Goal: Transaction & Acquisition: Purchase product/service

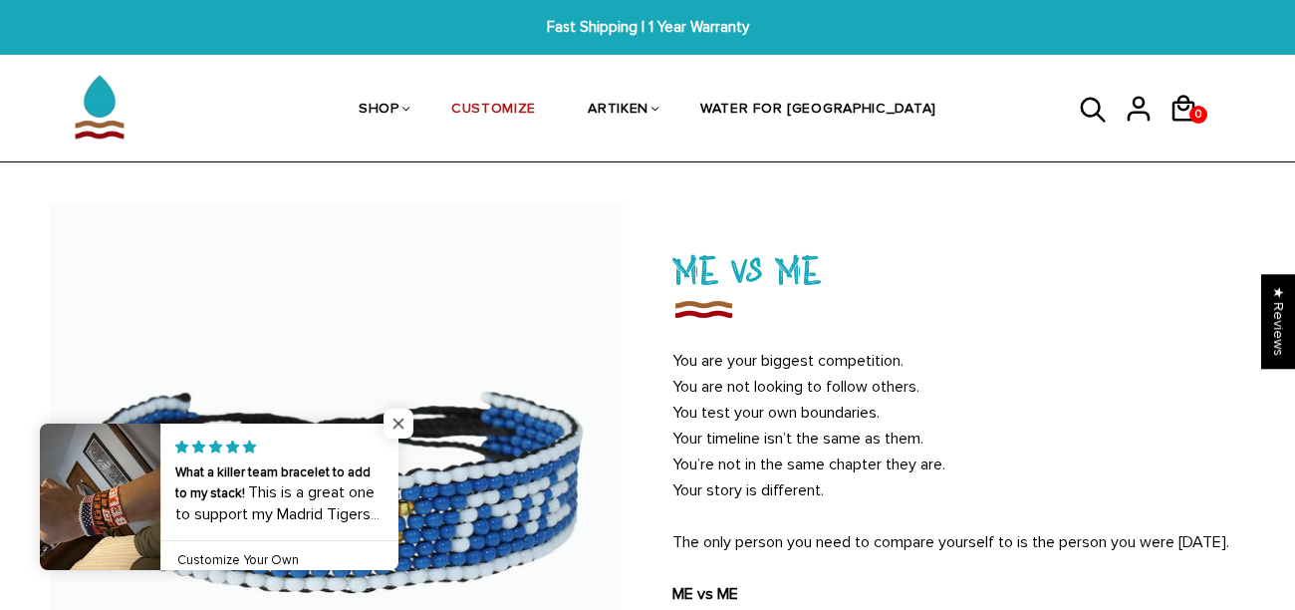
click at [392, 418] on span "Close popup widget" at bounding box center [399, 423] width 30 height 30
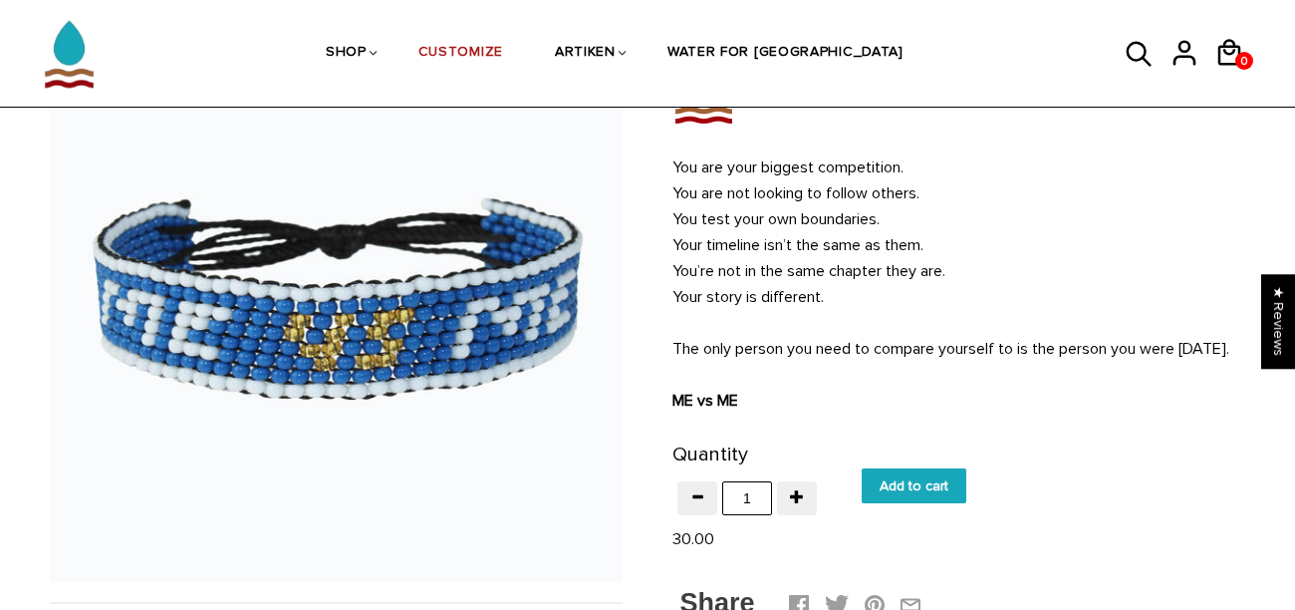
scroll to position [299, 0]
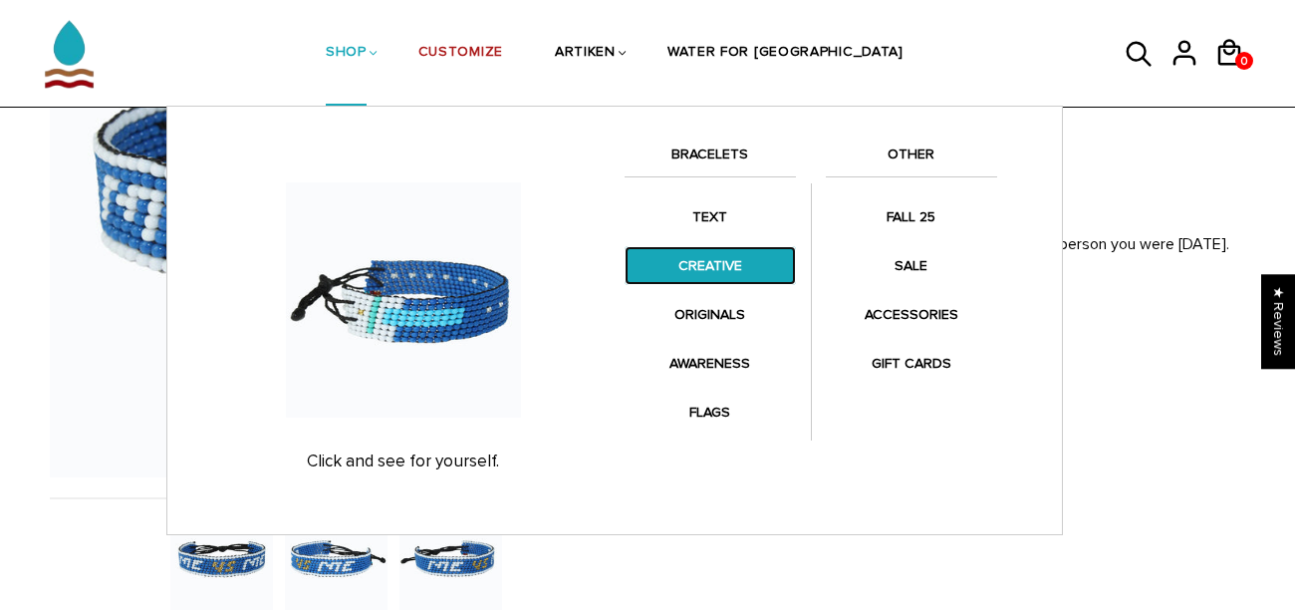
click at [657, 257] on link "CREATIVE" at bounding box center [710, 265] width 171 height 39
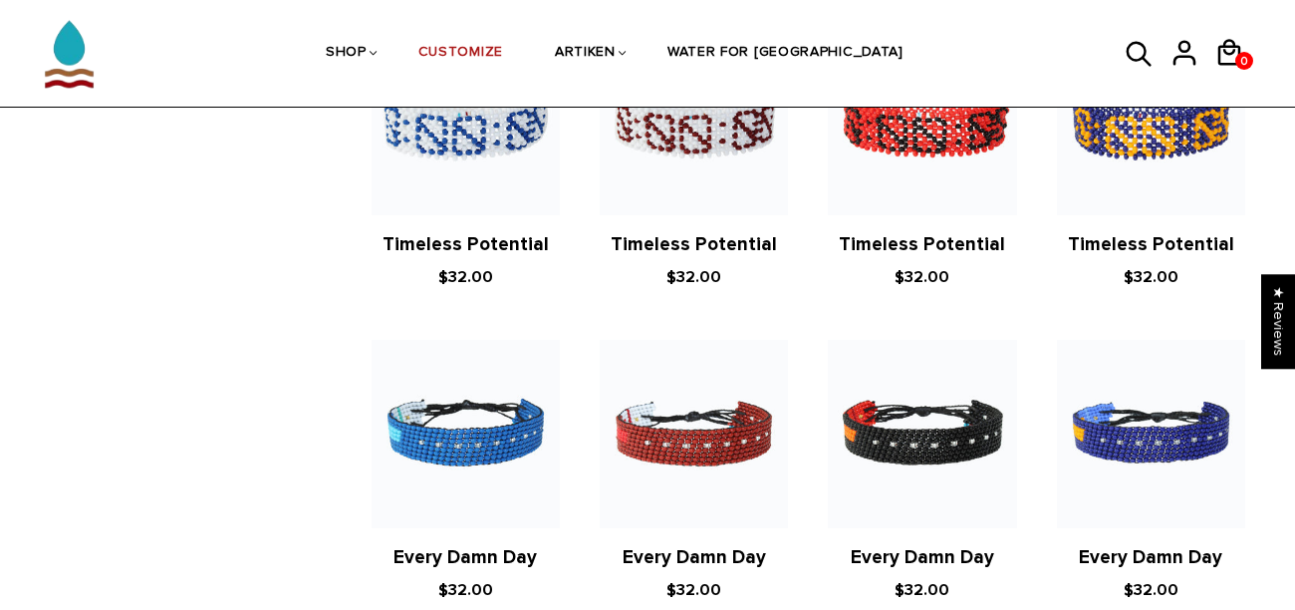
scroll to position [1196, 0]
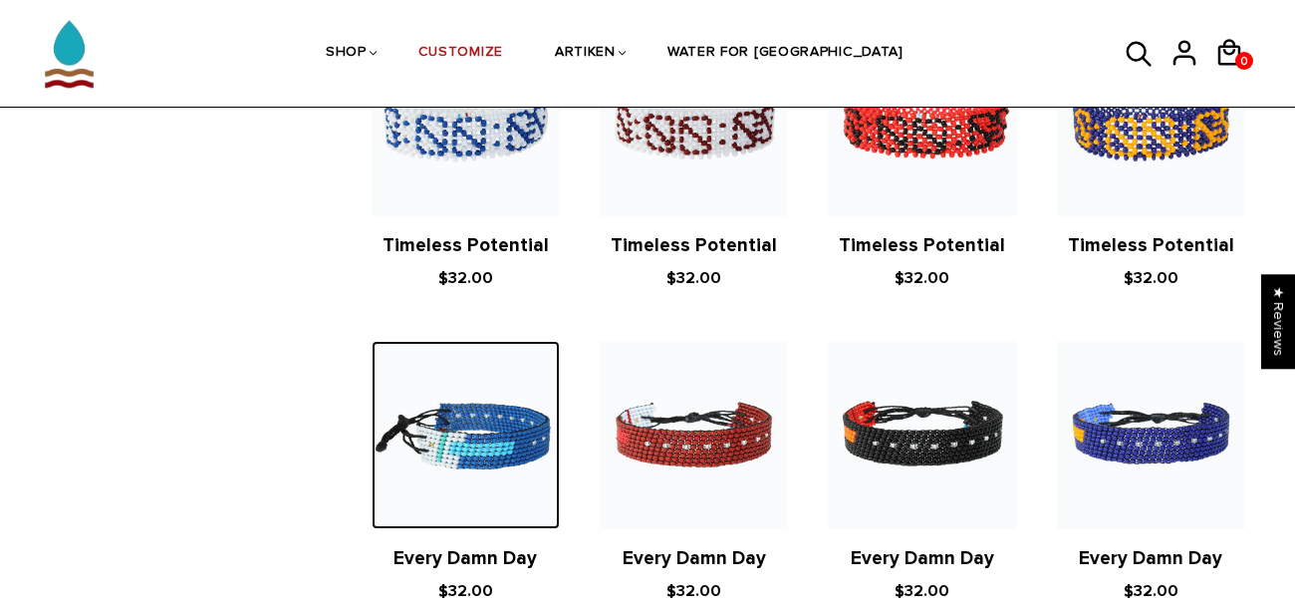
click at [405, 408] on img at bounding box center [466, 435] width 188 height 188
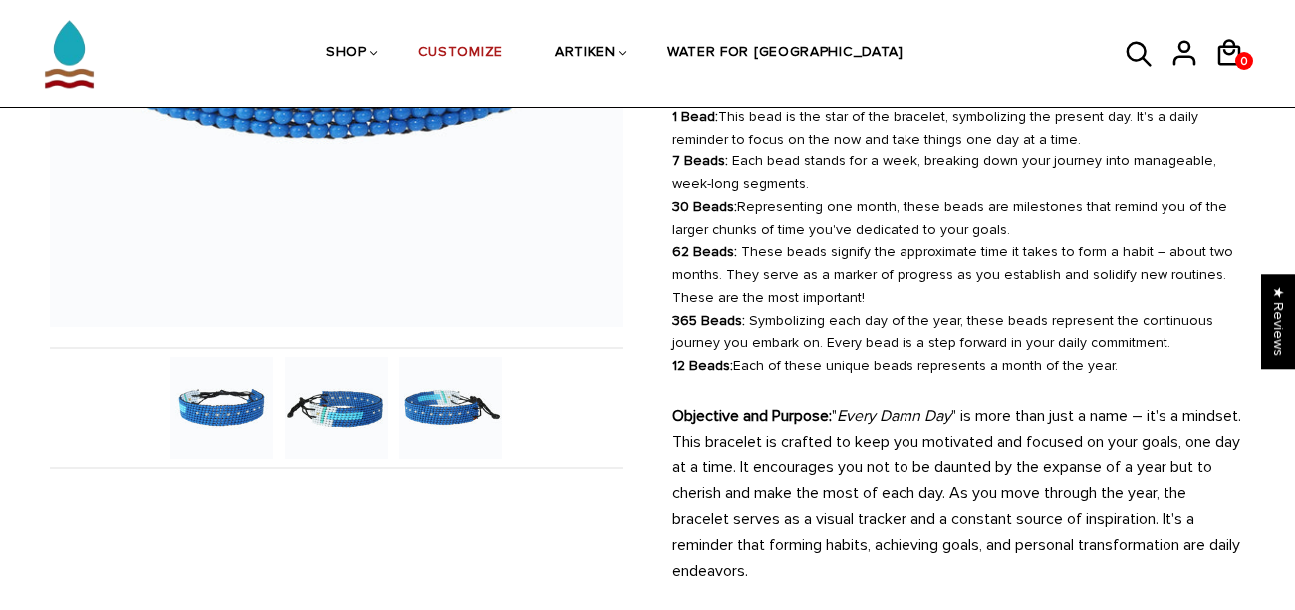
scroll to position [451, 0]
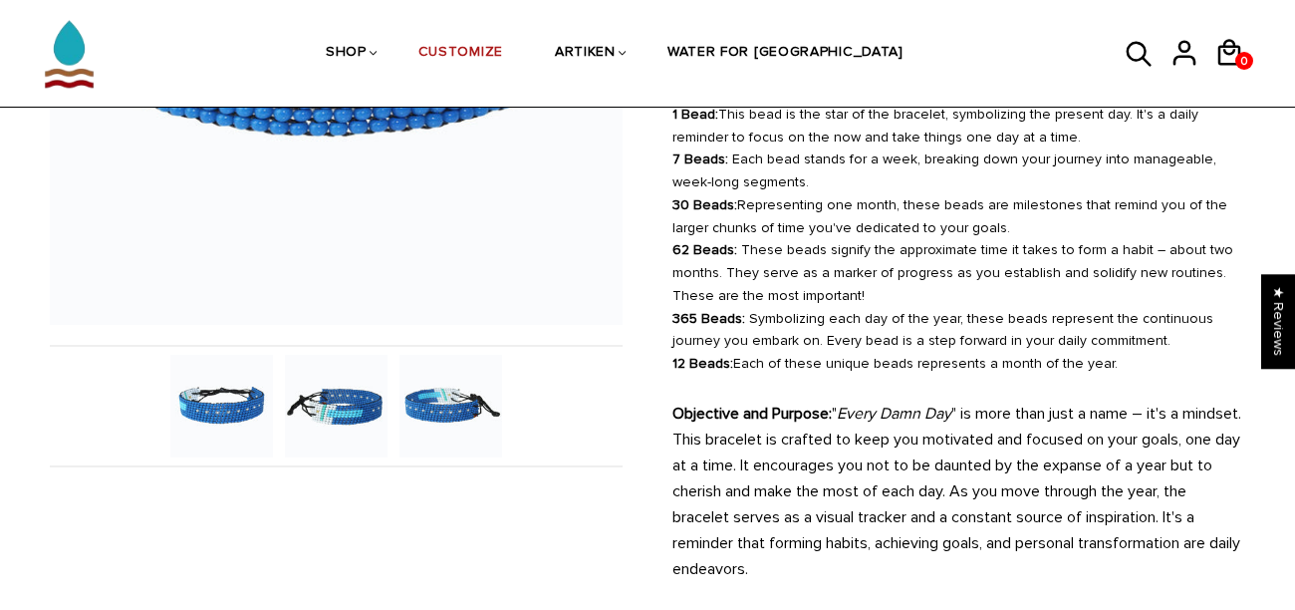
click at [358, 415] on img at bounding box center [336, 406] width 103 height 103
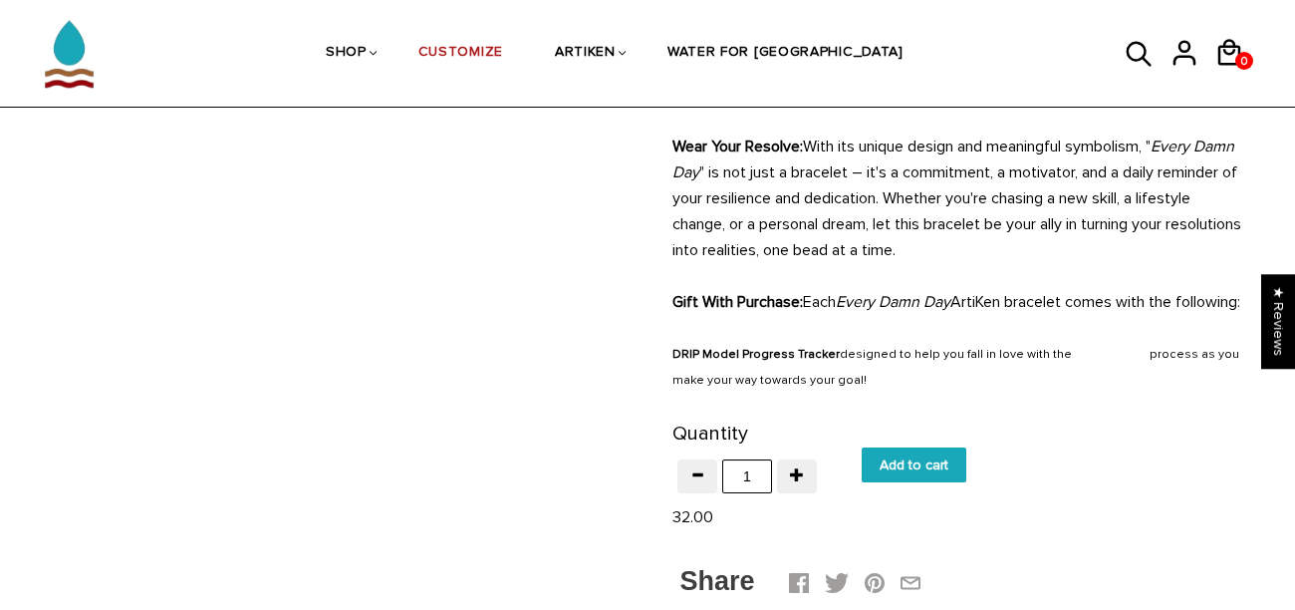
scroll to position [933, 0]
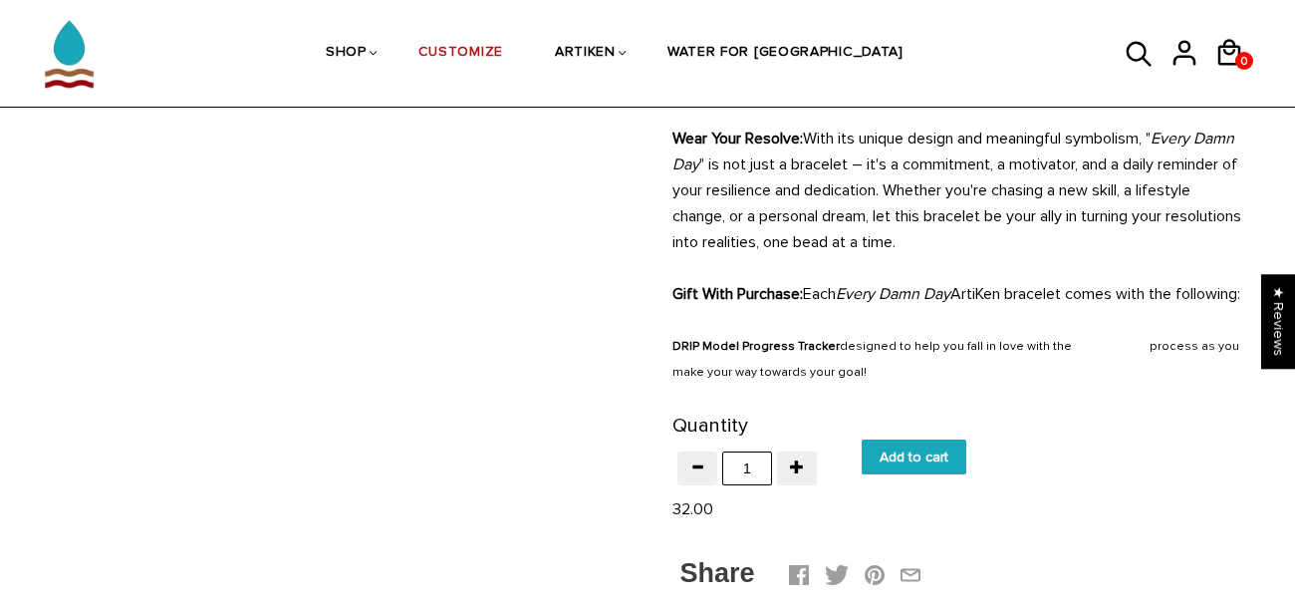
click at [893, 474] on input "Add to cart" at bounding box center [914, 456] width 105 height 35
type input "Add to cart"
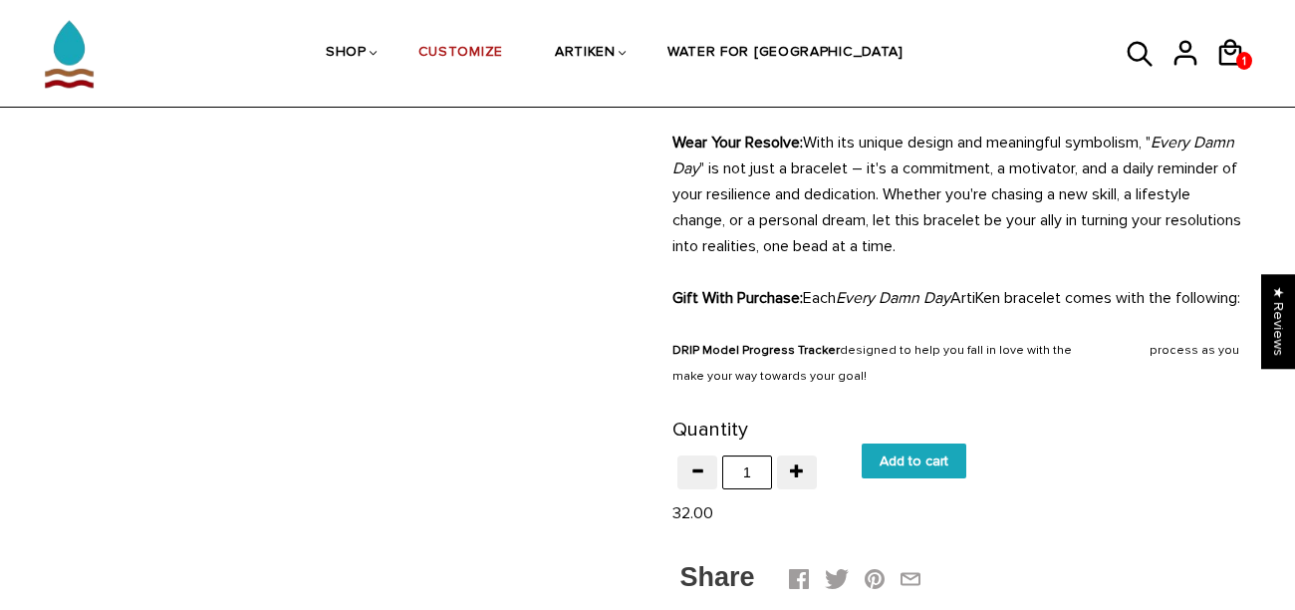
scroll to position [933, 0]
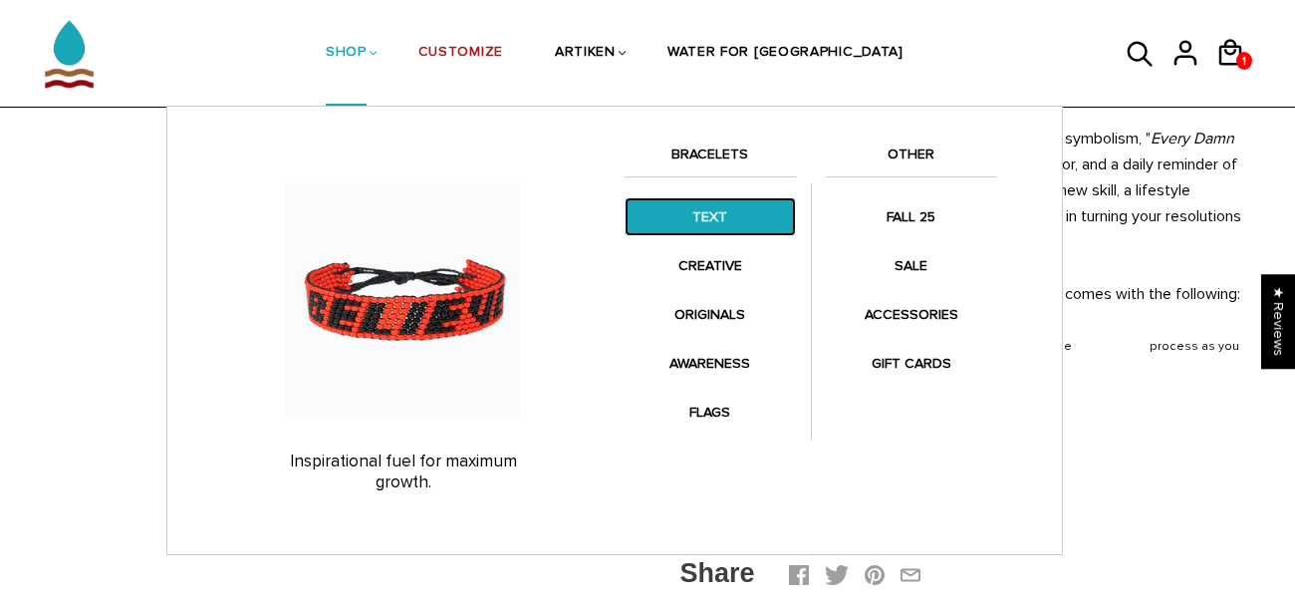
click at [685, 229] on link "TEXT" at bounding box center [710, 216] width 171 height 39
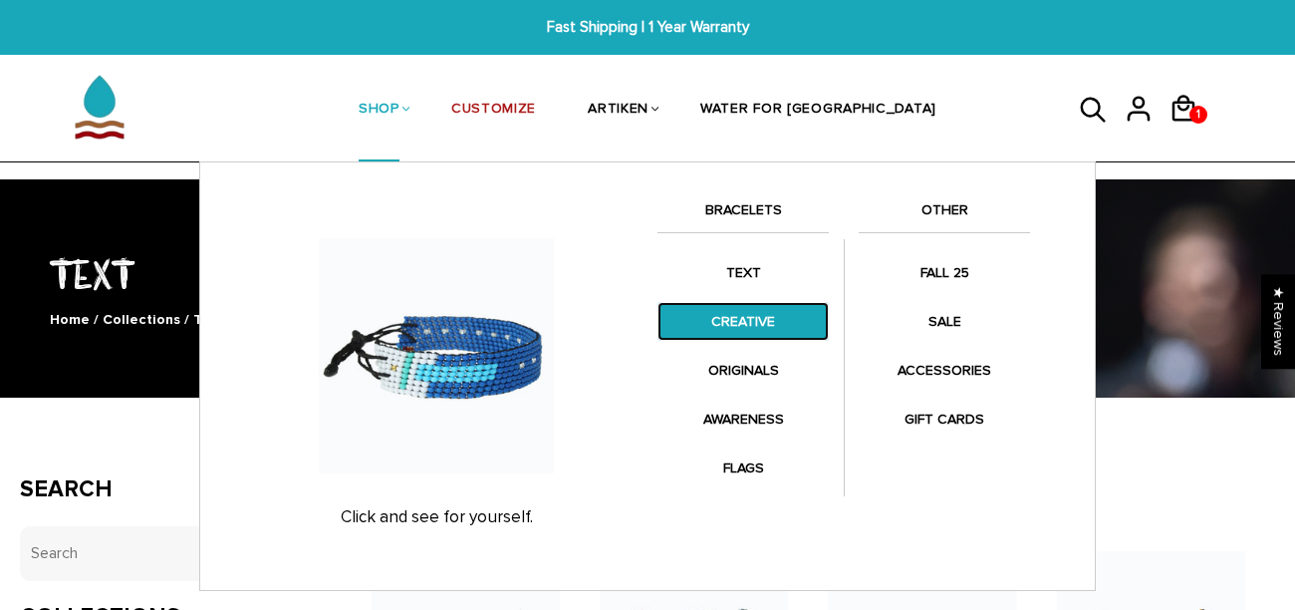
click at [750, 319] on link "CREATIVE" at bounding box center [742, 321] width 171 height 39
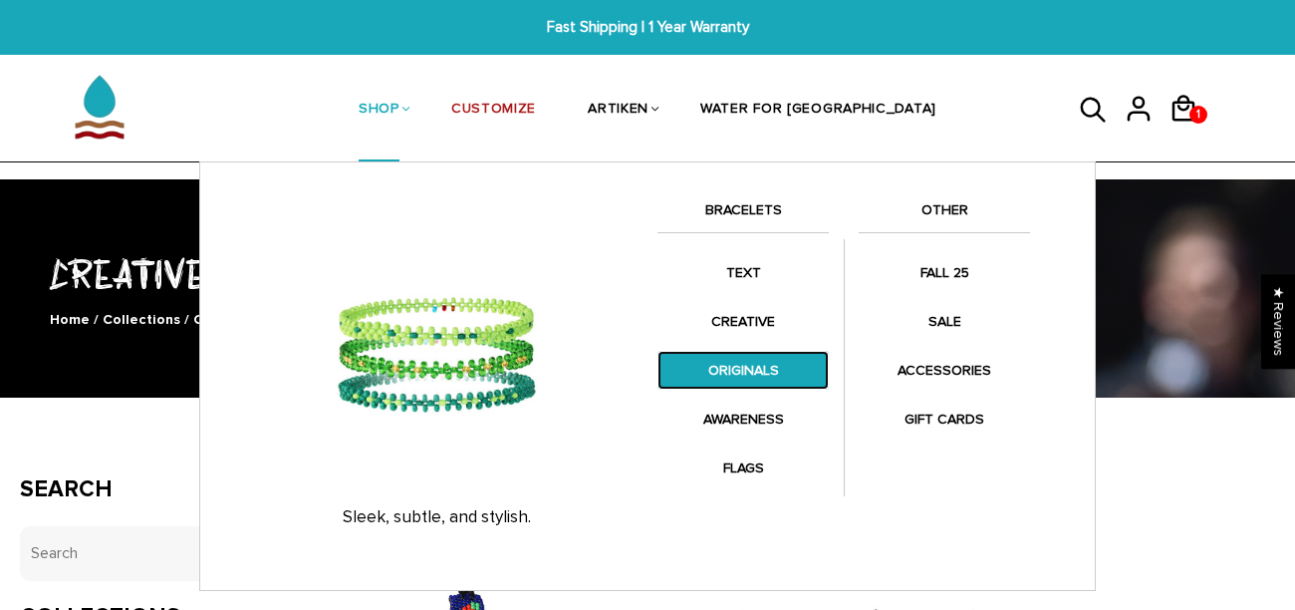
click at [728, 375] on link "ORIGINALS" at bounding box center [742, 370] width 171 height 39
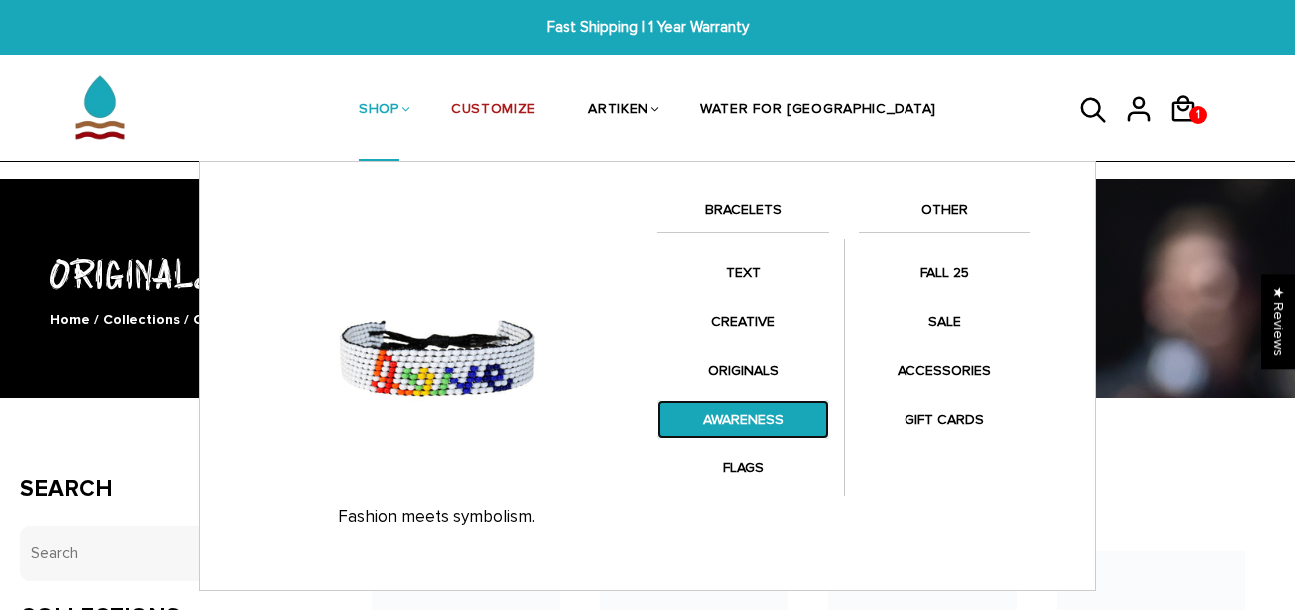
click at [743, 426] on link "AWARENESS" at bounding box center [742, 418] width 171 height 39
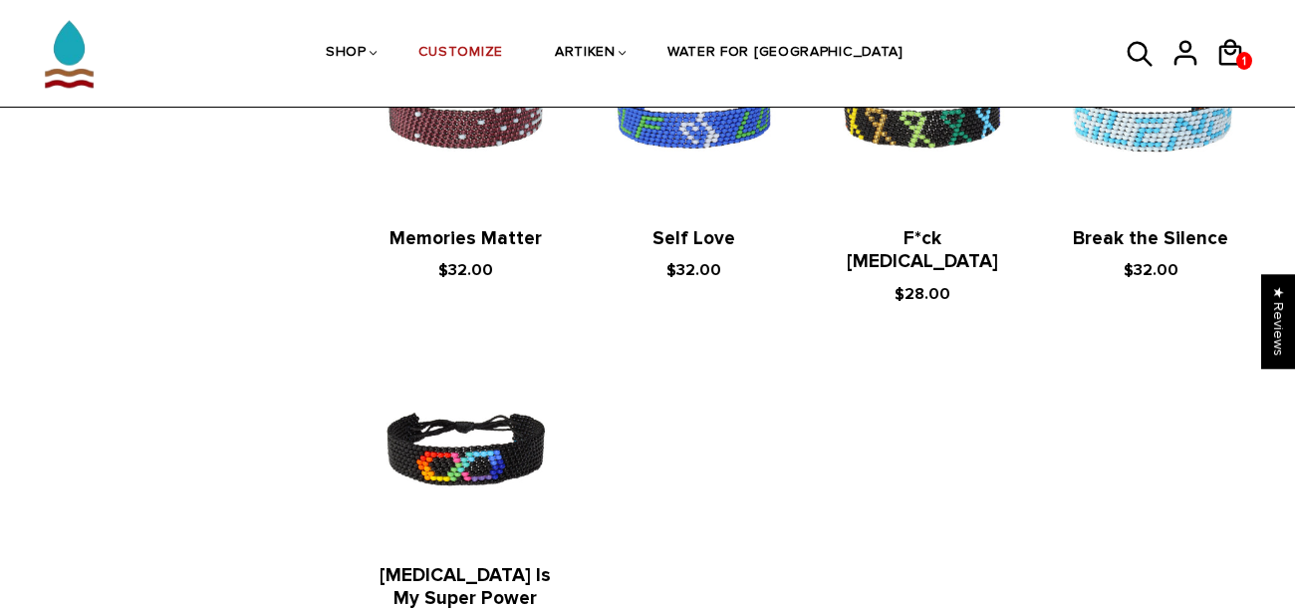
scroll to position [854, 0]
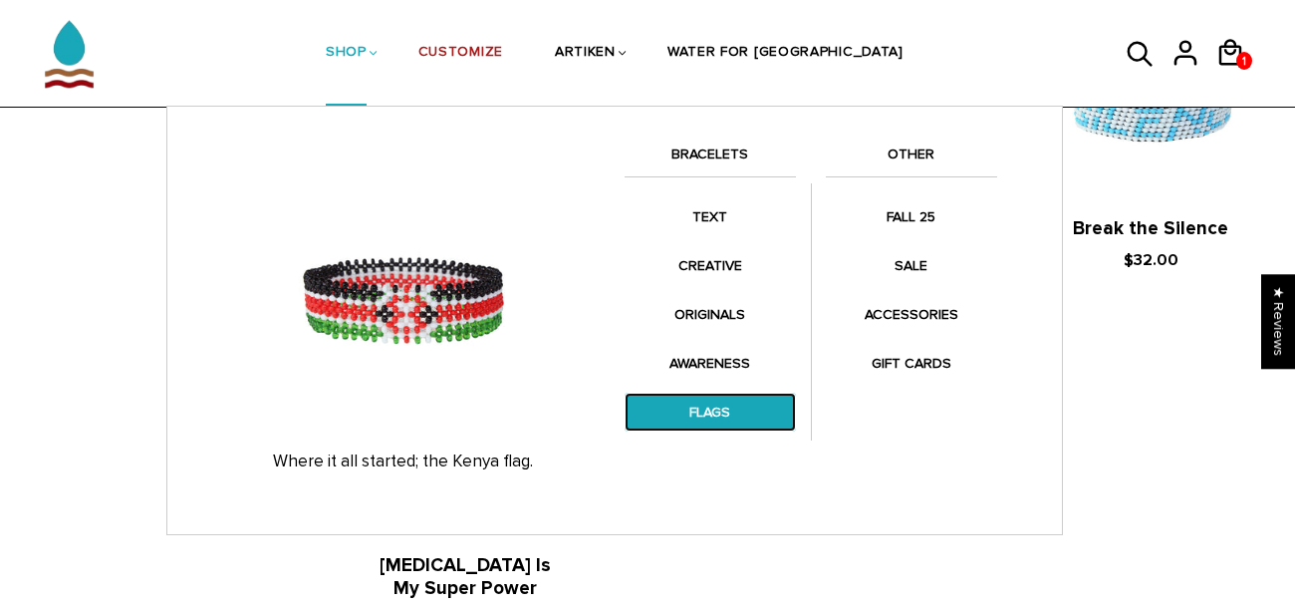
click at [698, 425] on link "FLAGS" at bounding box center [710, 412] width 171 height 39
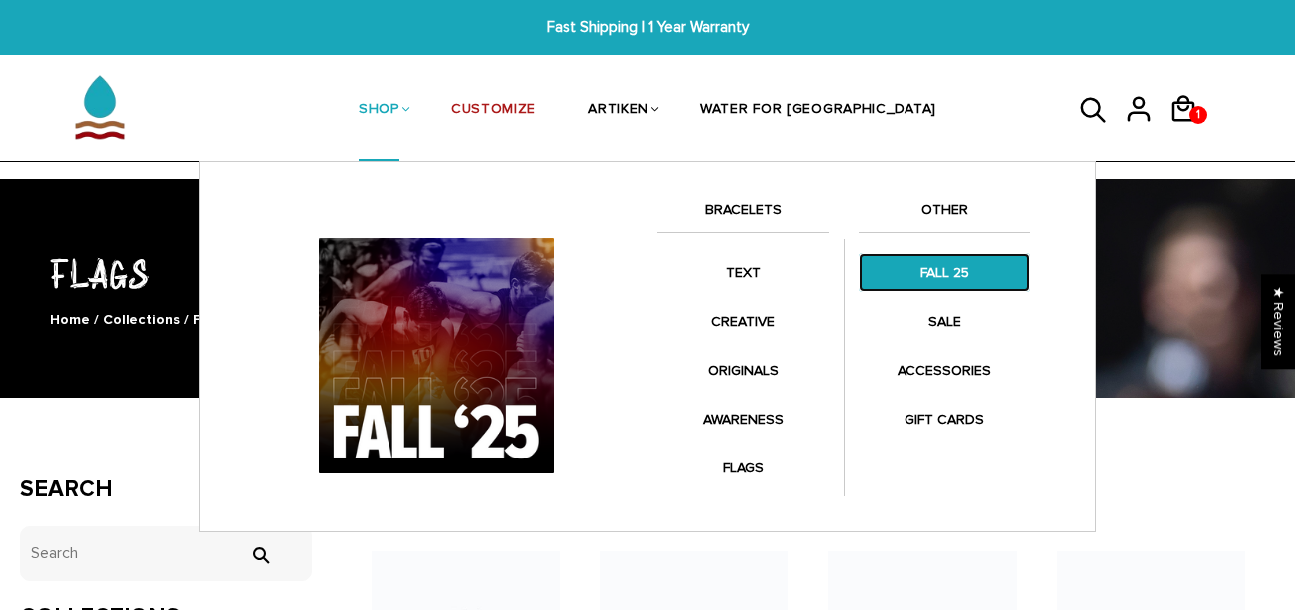
click at [921, 273] on link "FALL 25" at bounding box center [944, 272] width 171 height 39
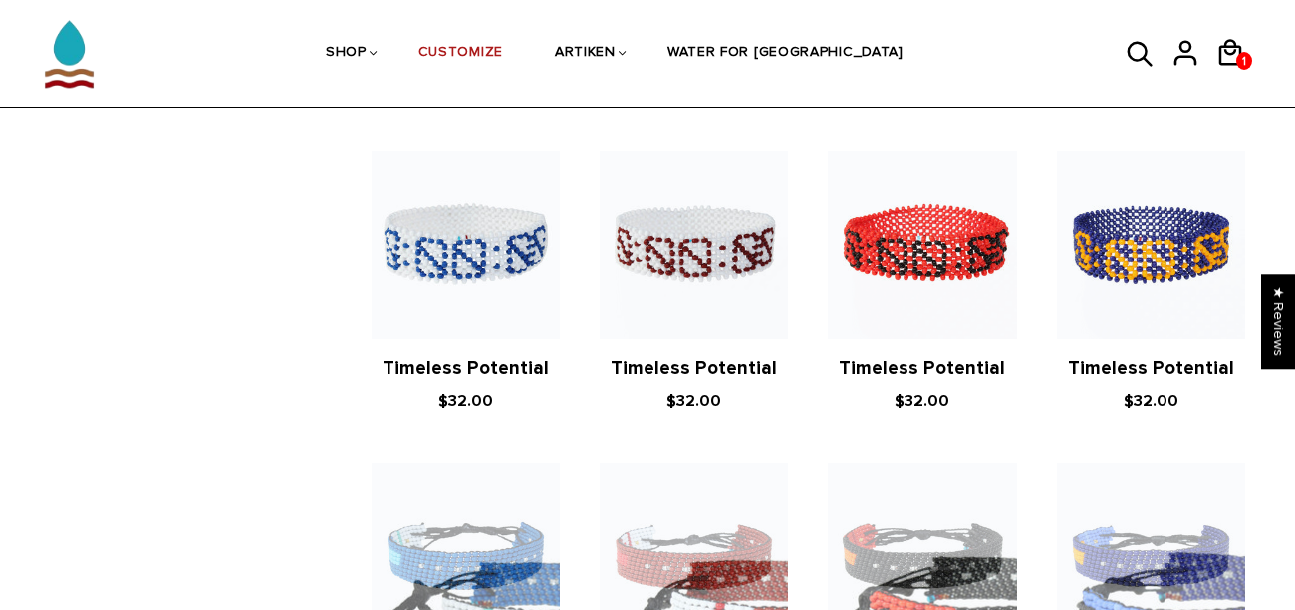
scroll to position [1656, 0]
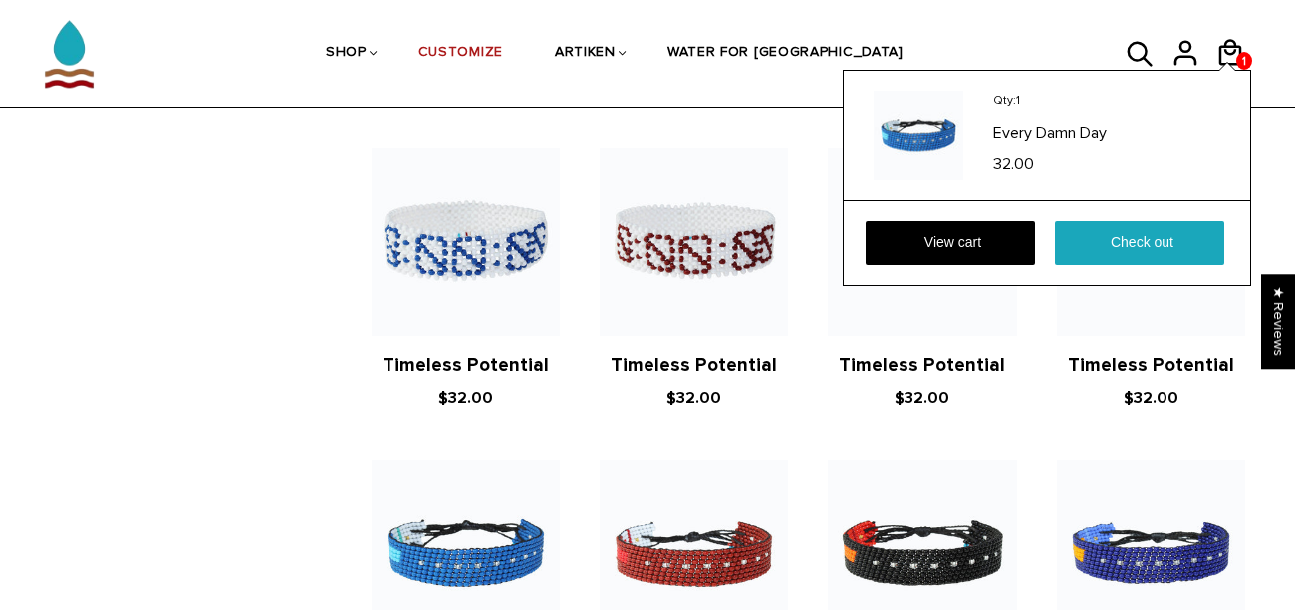
click at [1235, 72] on div "Qty: 1 Every Damn Day 32.00" at bounding box center [1047, 136] width 406 height 130
click at [905, 235] on link "View cart" at bounding box center [950, 243] width 169 height 44
